Goal: Find specific page/section: Find specific page/section

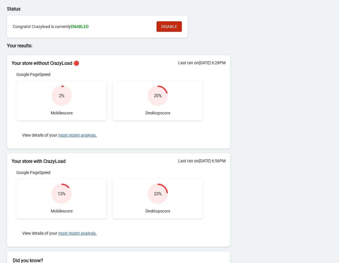
scroll to position [48, 0]
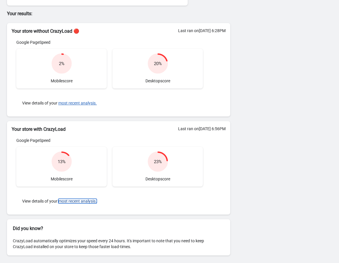
click at [76, 199] on button "most recent analysis." at bounding box center [77, 201] width 39 height 5
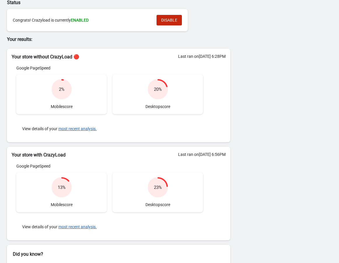
scroll to position [0, 0]
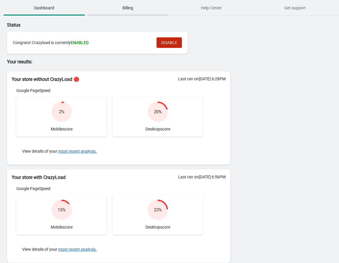
click at [132, 6] on span "Billing" at bounding box center [127, 8] width 81 height 11
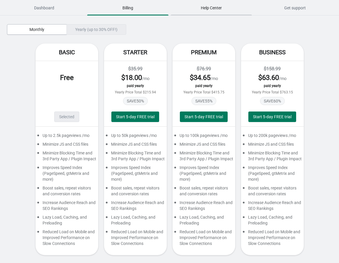
click at [210, 4] on span "Help Center" at bounding box center [211, 8] width 81 height 11
click at [42, 7] on span "Dashboard" at bounding box center [44, 8] width 81 height 11
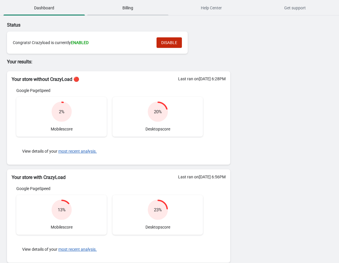
click at [118, 9] on span "Billing" at bounding box center [127, 8] width 81 height 11
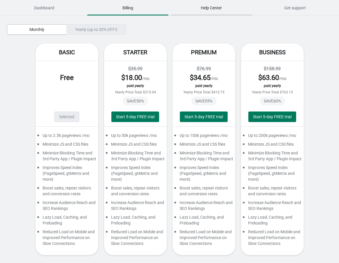
click at [202, 4] on span "Help Center" at bounding box center [211, 8] width 81 height 11
click at [39, 8] on span "Dashboard" at bounding box center [44, 8] width 81 height 11
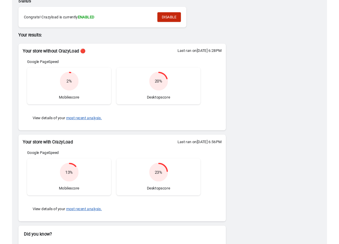
scroll to position [48, 0]
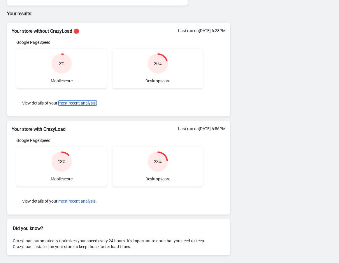
click at [69, 103] on button "most recent analysis." at bounding box center [77, 103] width 39 height 5
click at [74, 102] on button "most recent analysis." at bounding box center [77, 103] width 39 height 5
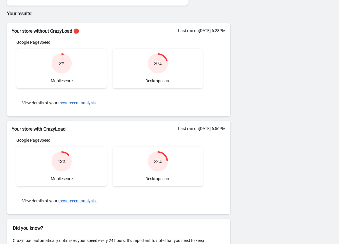
click at [153, 99] on div "View details of your most recent analysis." at bounding box center [109, 103] width 187 height 18
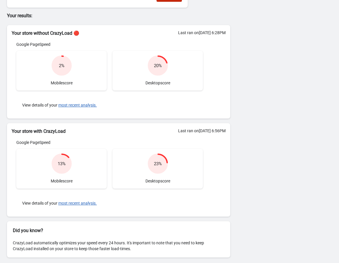
scroll to position [0, 0]
